Goal: Task Accomplishment & Management: Manage account settings

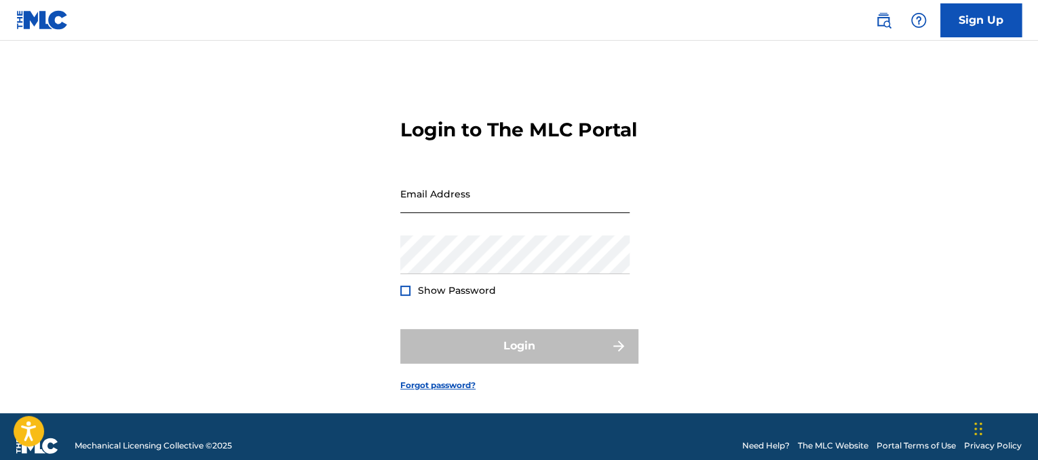
click at [469, 213] on input "Email Address" at bounding box center [514, 193] width 229 height 39
type input "[EMAIL_ADDRESS][DOMAIN_NAME]"
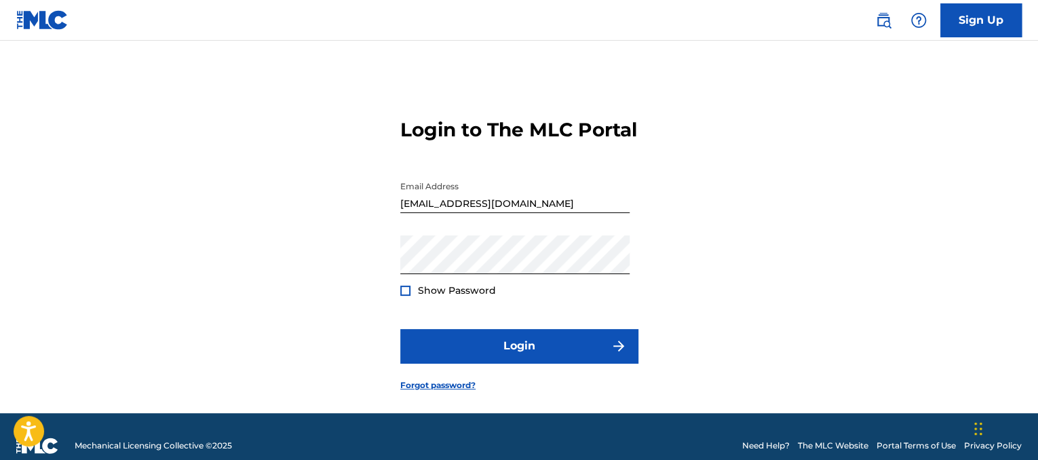
click at [410, 297] on div "Show Password" at bounding box center [448, 291] width 96 height 14
drag, startPoint x: 398, startPoint y: 313, endPoint x: 408, endPoint y: 318, distance: 11.5
click at [402, 316] on div "Login to The MLC Portal Email Address [EMAIL_ADDRESS][DOMAIN_NAME] Password Sho…" at bounding box center [519, 244] width 950 height 339
drag, startPoint x: 403, startPoint y: 315, endPoint x: 410, endPoint y: 319, distance: 7.9
click at [404, 296] on div at bounding box center [405, 291] width 10 height 10
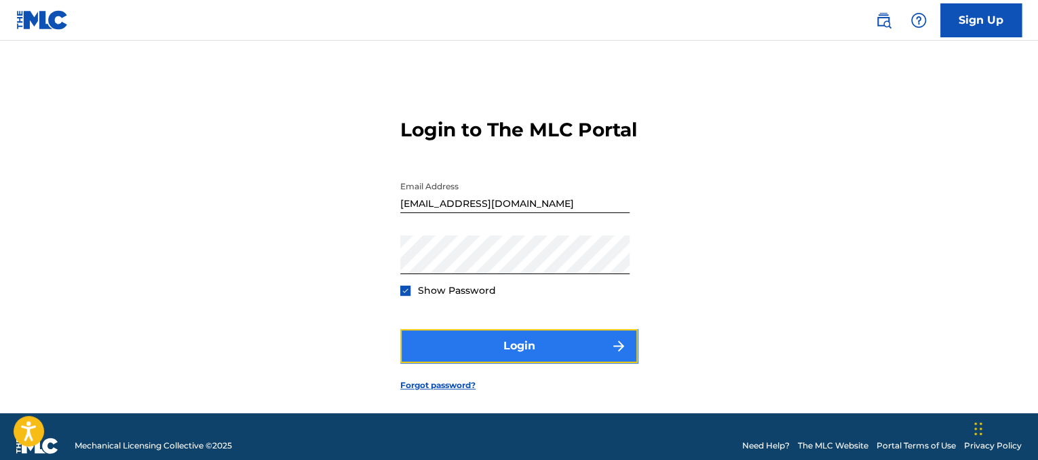
click at [482, 363] on button "Login" at bounding box center [518, 346] width 237 height 34
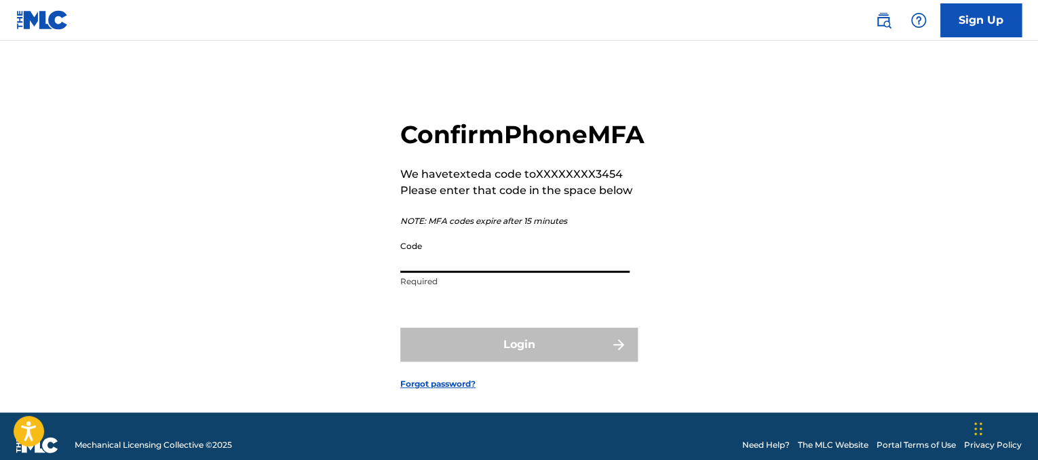
click at [524, 273] on input "Code" at bounding box center [514, 253] width 229 height 39
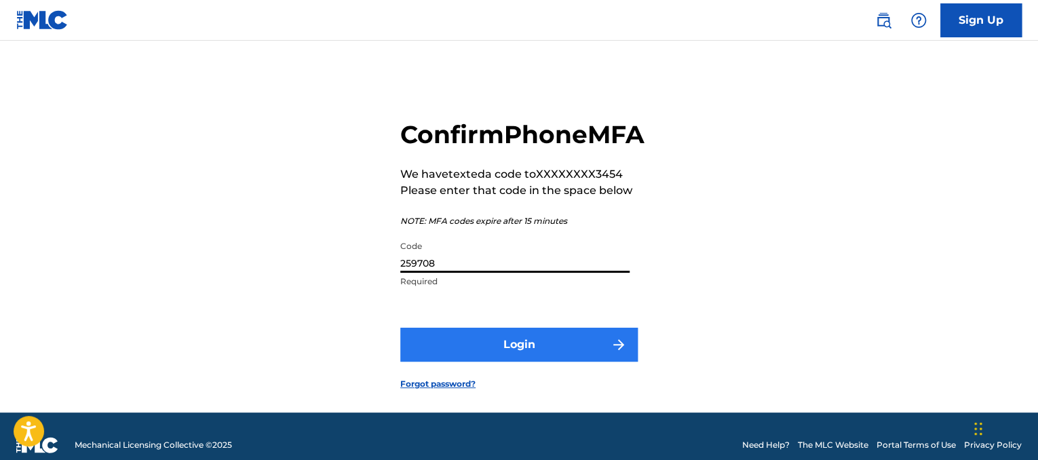
type input "259708"
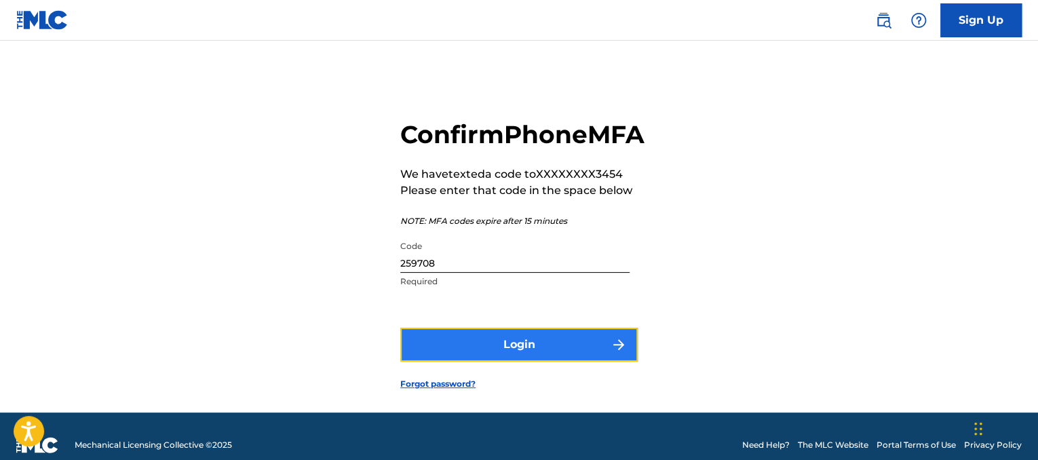
click at [533, 362] on button "Login" at bounding box center [518, 345] width 237 height 34
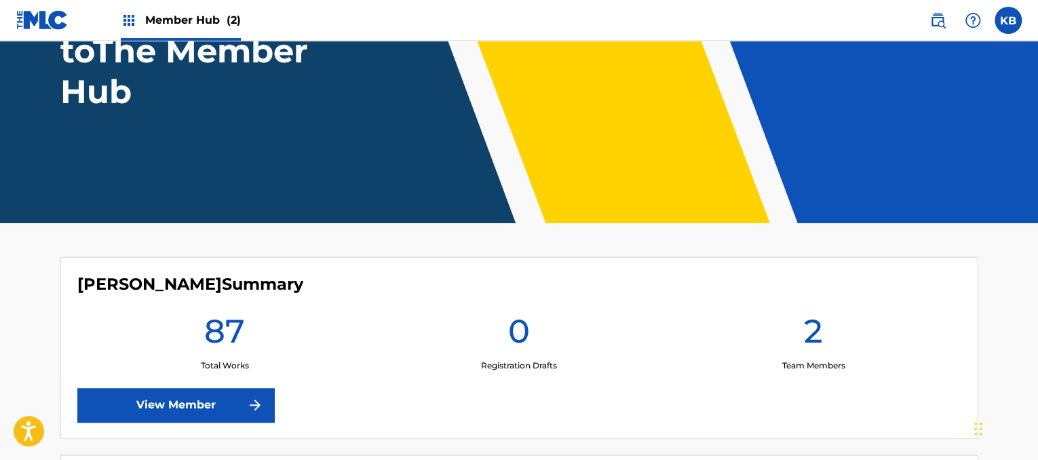
scroll to position [339, 0]
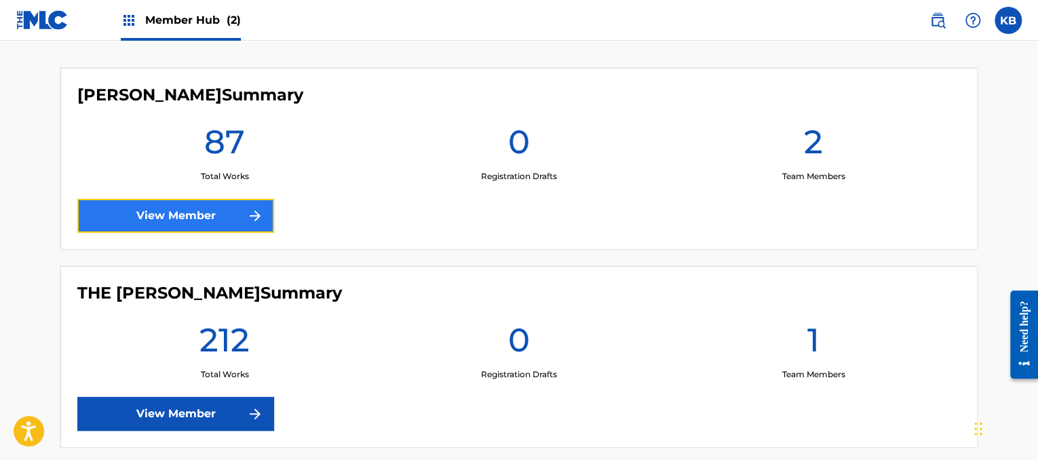
click at [198, 207] on link "View Member" at bounding box center [175, 216] width 197 height 34
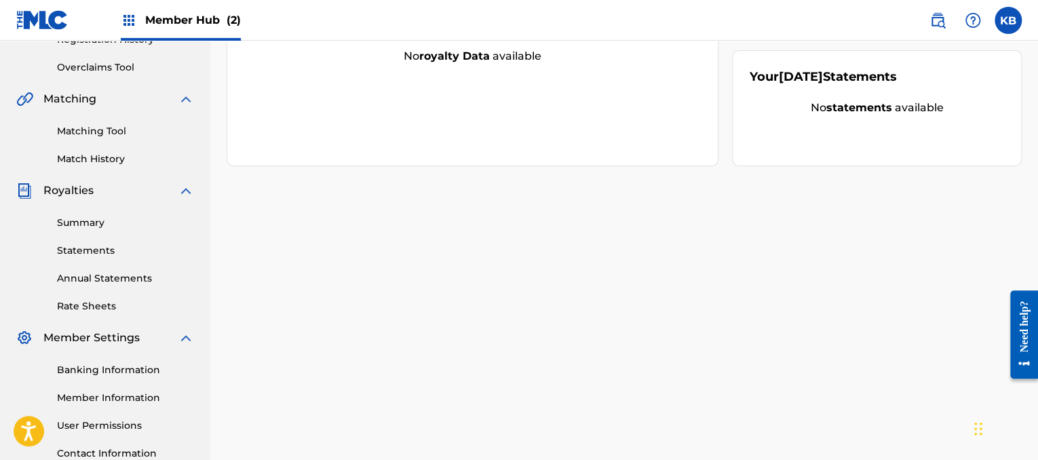
scroll to position [381, 0]
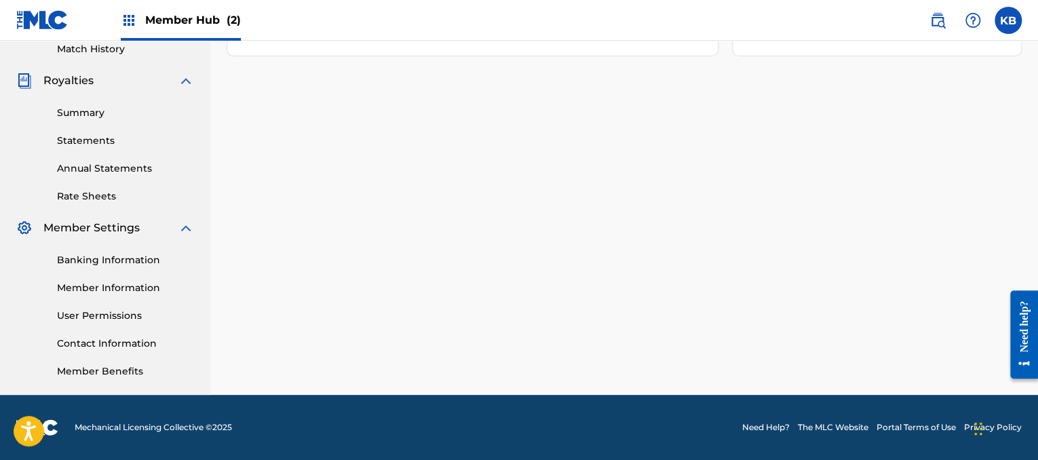
click at [146, 250] on div "Banking Information Member Information User Permissions Contact Information Mem…" at bounding box center [105, 307] width 178 height 142
click at [135, 258] on link "Banking Information" at bounding box center [125, 260] width 137 height 14
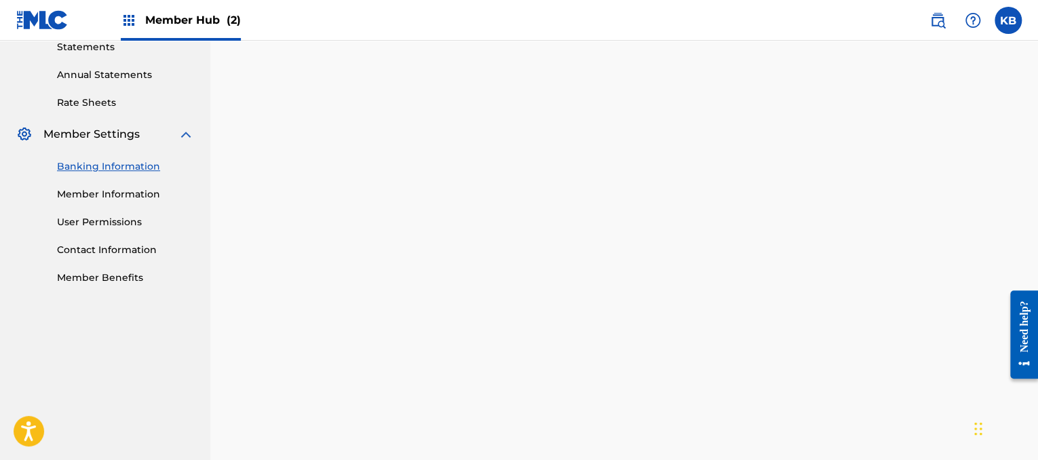
scroll to position [339, 0]
